Goal: Information Seeking & Learning: Understand process/instructions

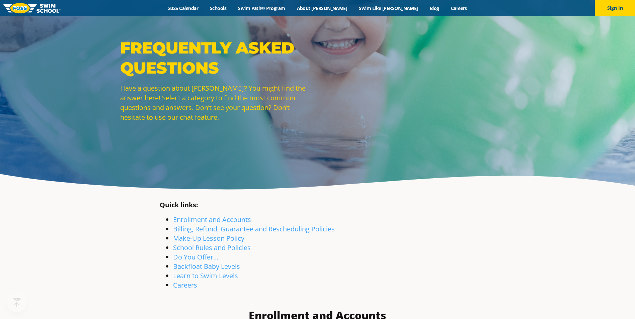
scroll to position [33, 0]
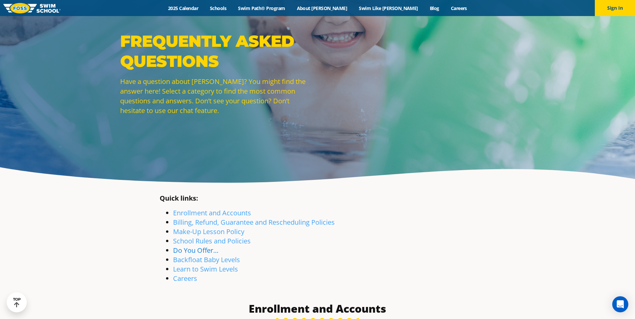
click at [203, 251] on link "Do You Offer…" at bounding box center [196, 250] width 46 height 9
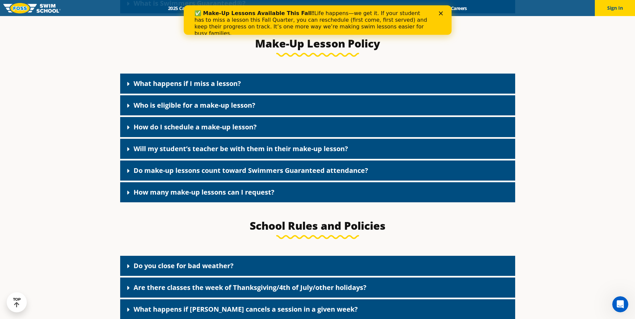
scroll to position [785, 0]
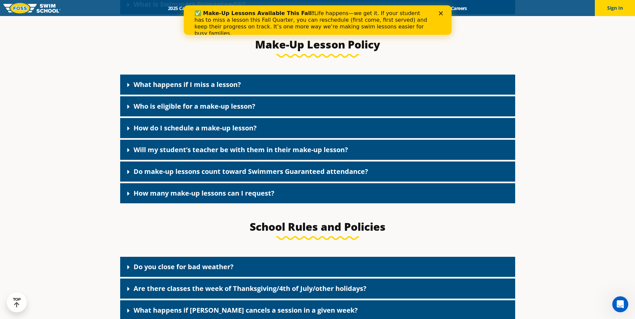
click at [169, 89] on link "What happens if I miss a lesson?" at bounding box center [186, 84] width 107 height 9
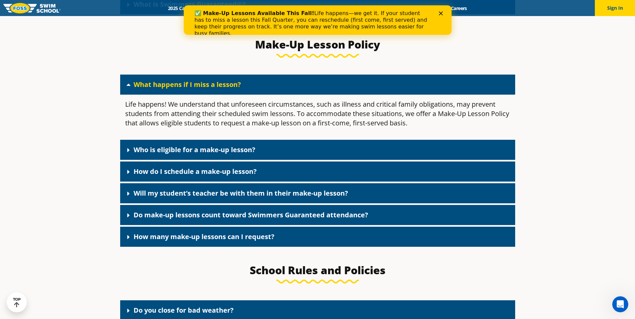
click at [237, 151] on link "Who is eligible for a make-up lesson?" at bounding box center [194, 149] width 122 height 9
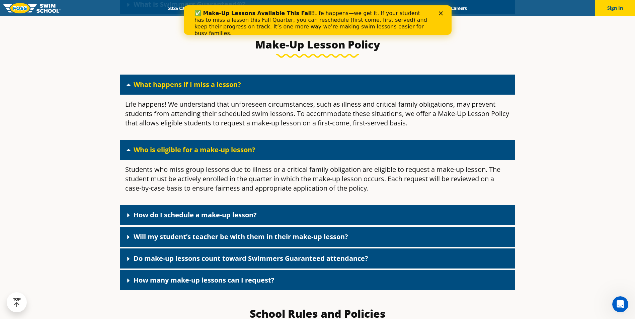
click at [214, 212] on div "How do I schedule a make-up lesson?" at bounding box center [317, 215] width 395 height 20
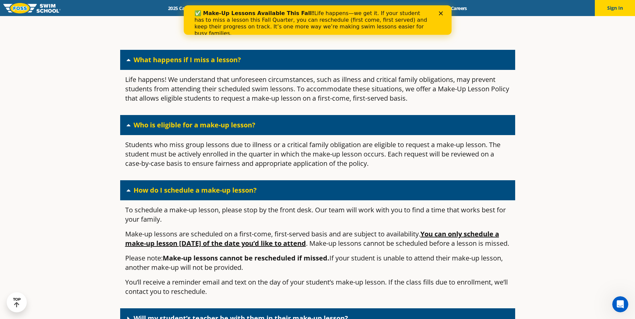
scroll to position [852, 0]
